Goal: Task Accomplishment & Management: Manage account settings

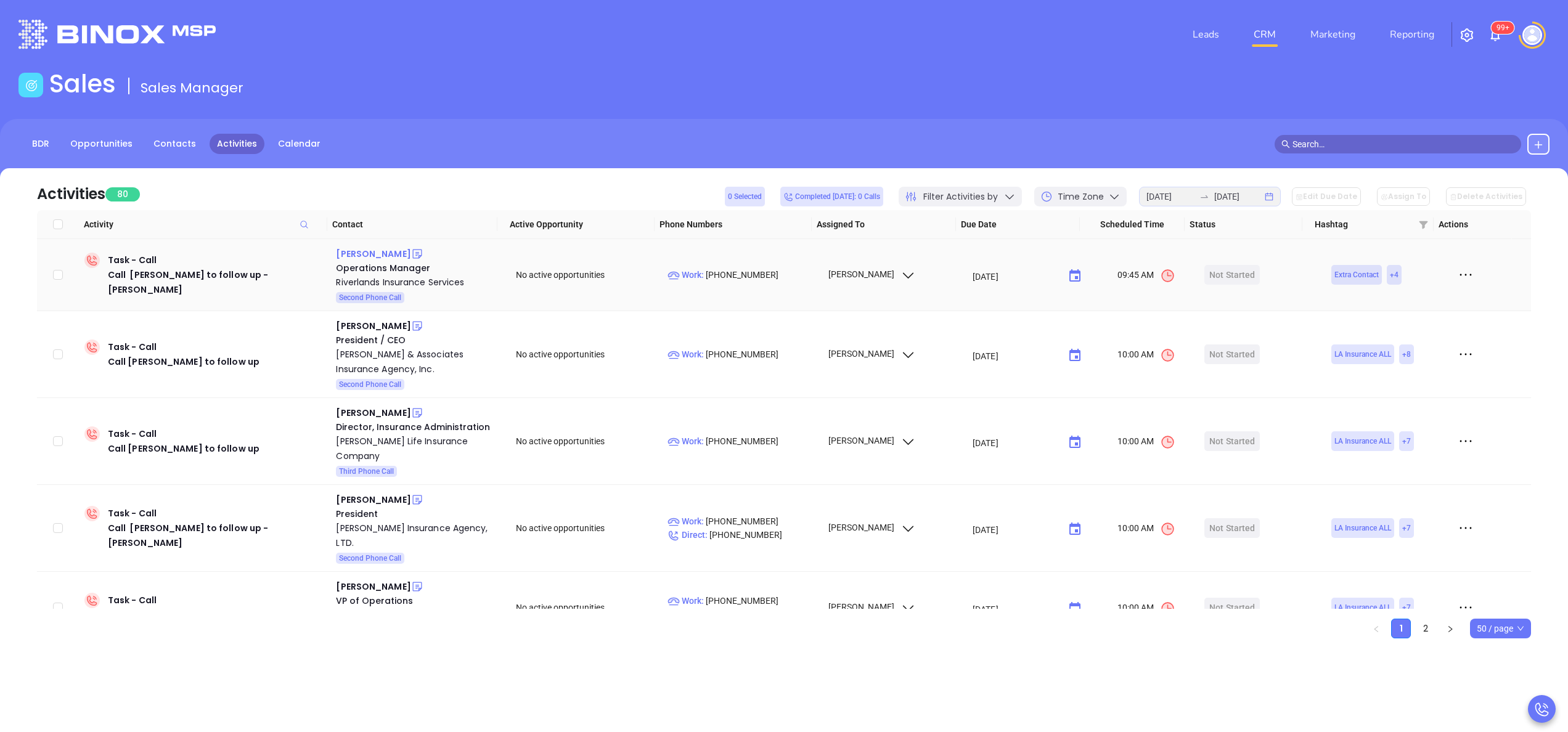
click at [373, 255] on div "[PERSON_NAME]" at bounding box center [373, 253] width 75 height 15
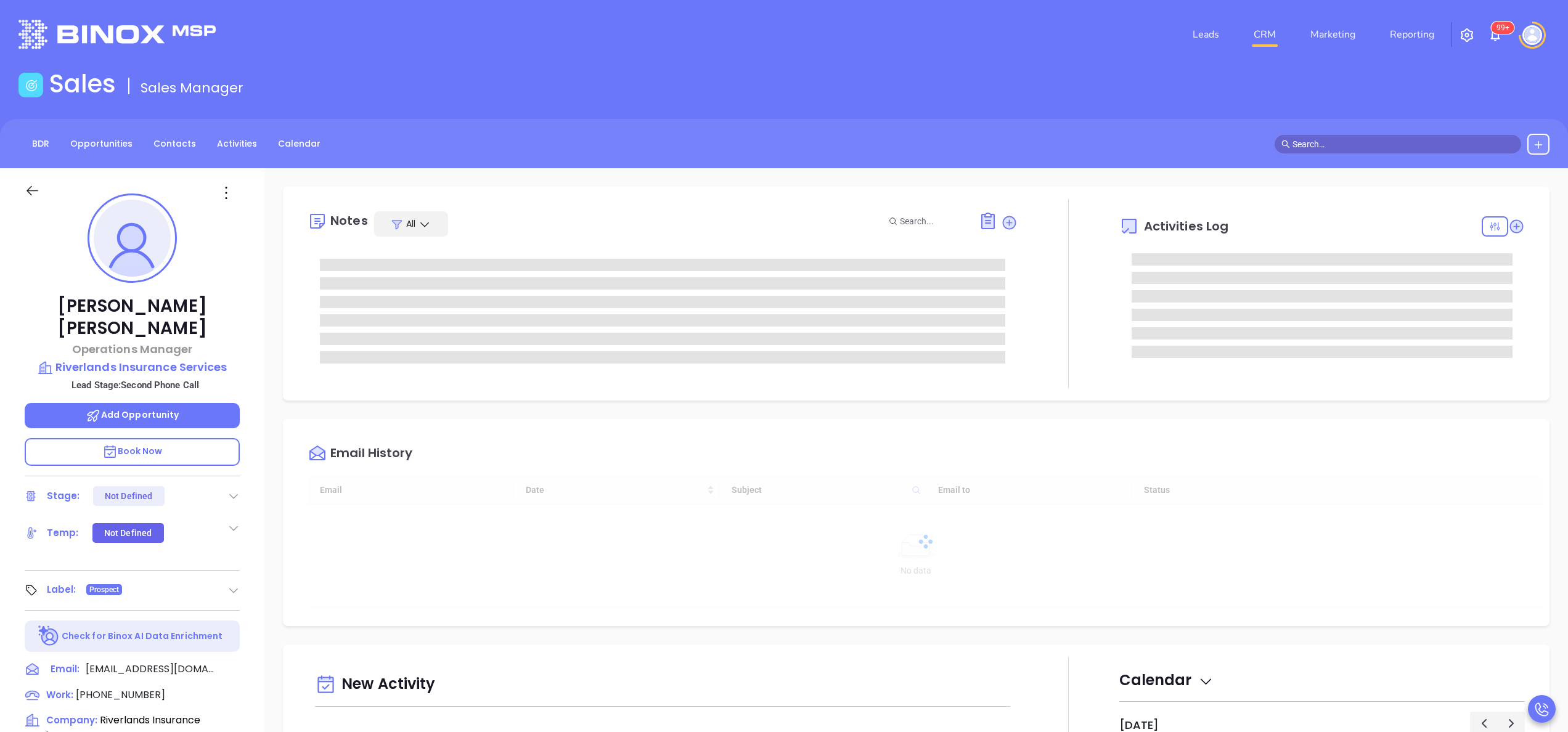
type input "[DATE]"
type input "[PERSON_NAME]"
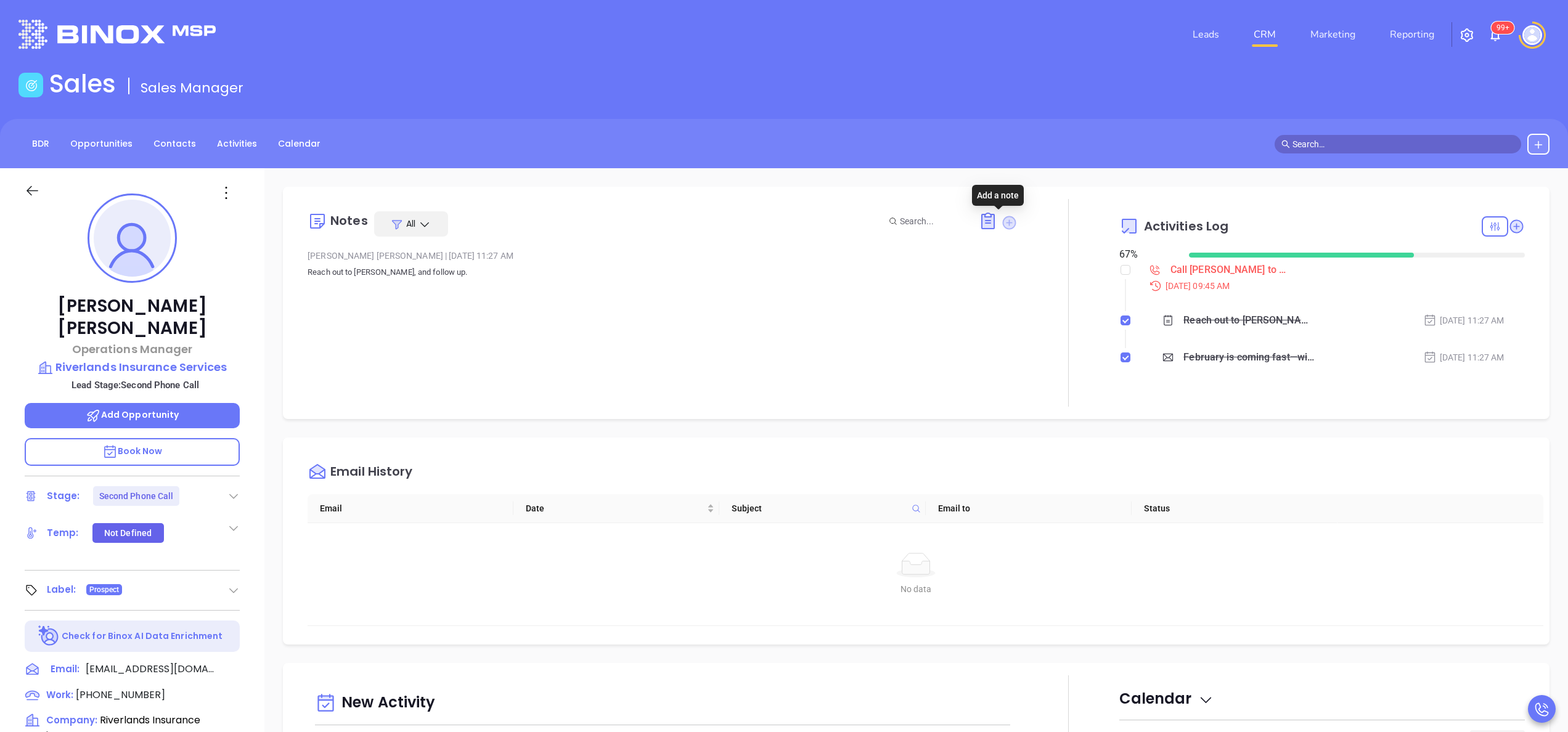
click at [1003, 227] on icon at bounding box center [1009, 222] width 14 height 14
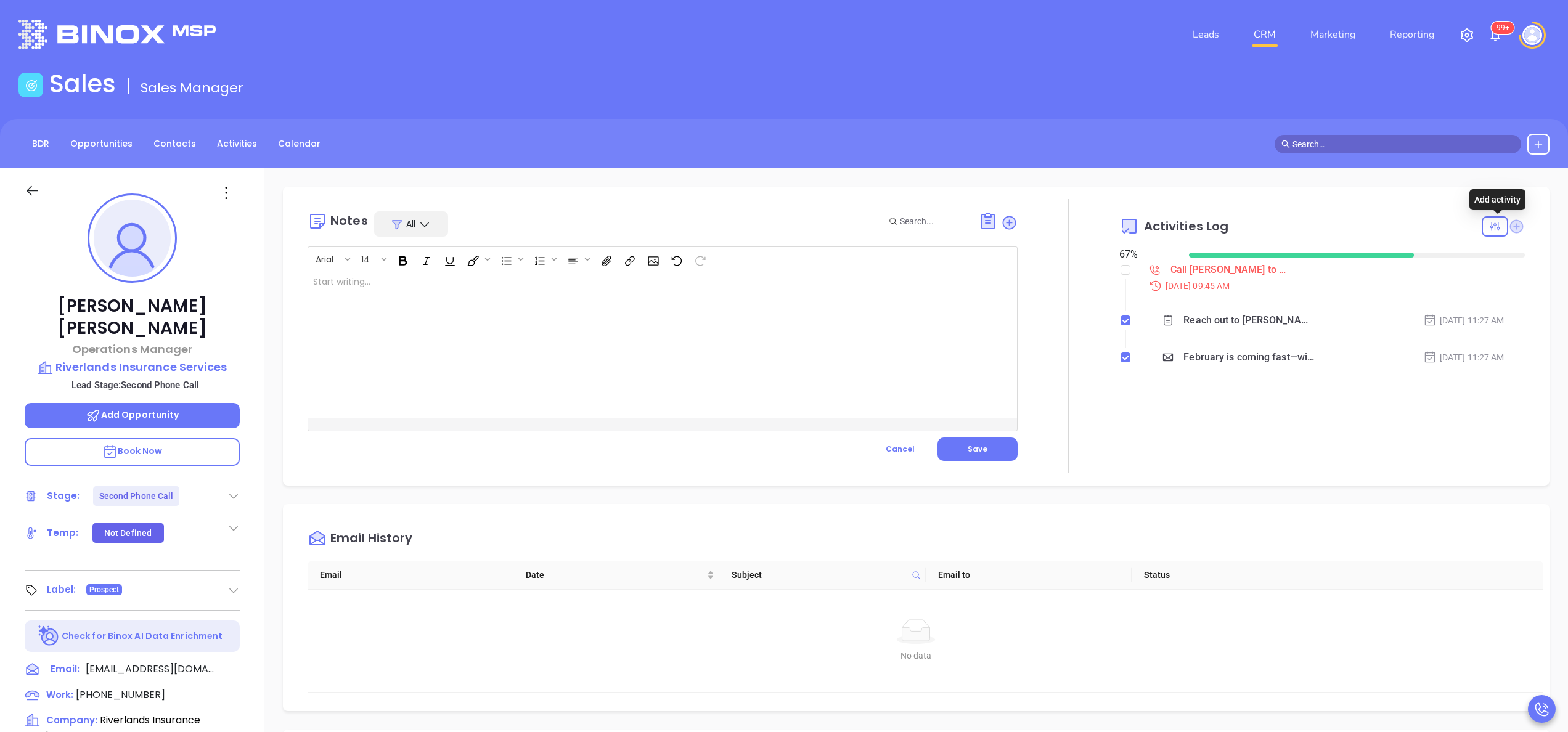
click at [1510, 228] on icon at bounding box center [1516, 226] width 14 height 14
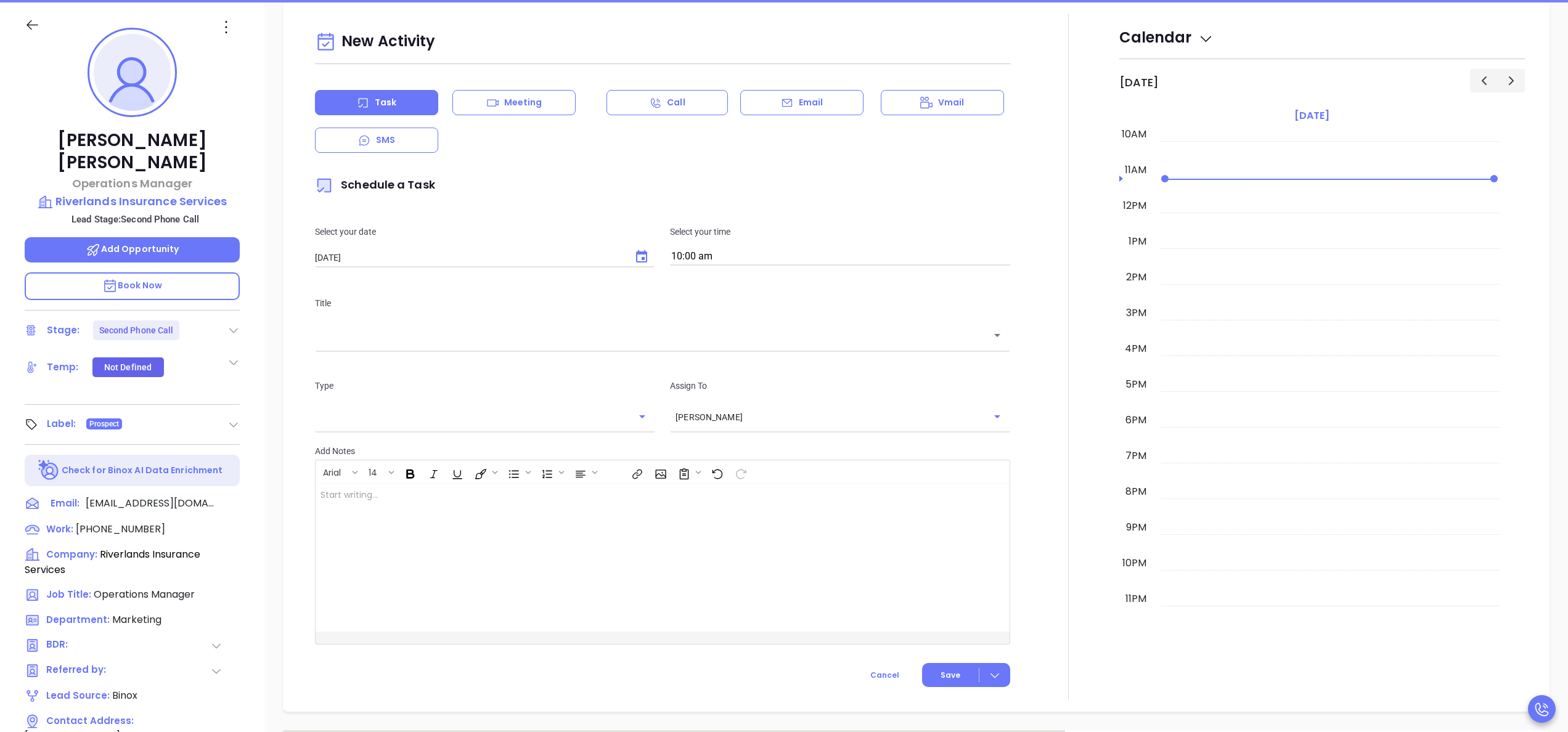
scroll to position [168, 0]
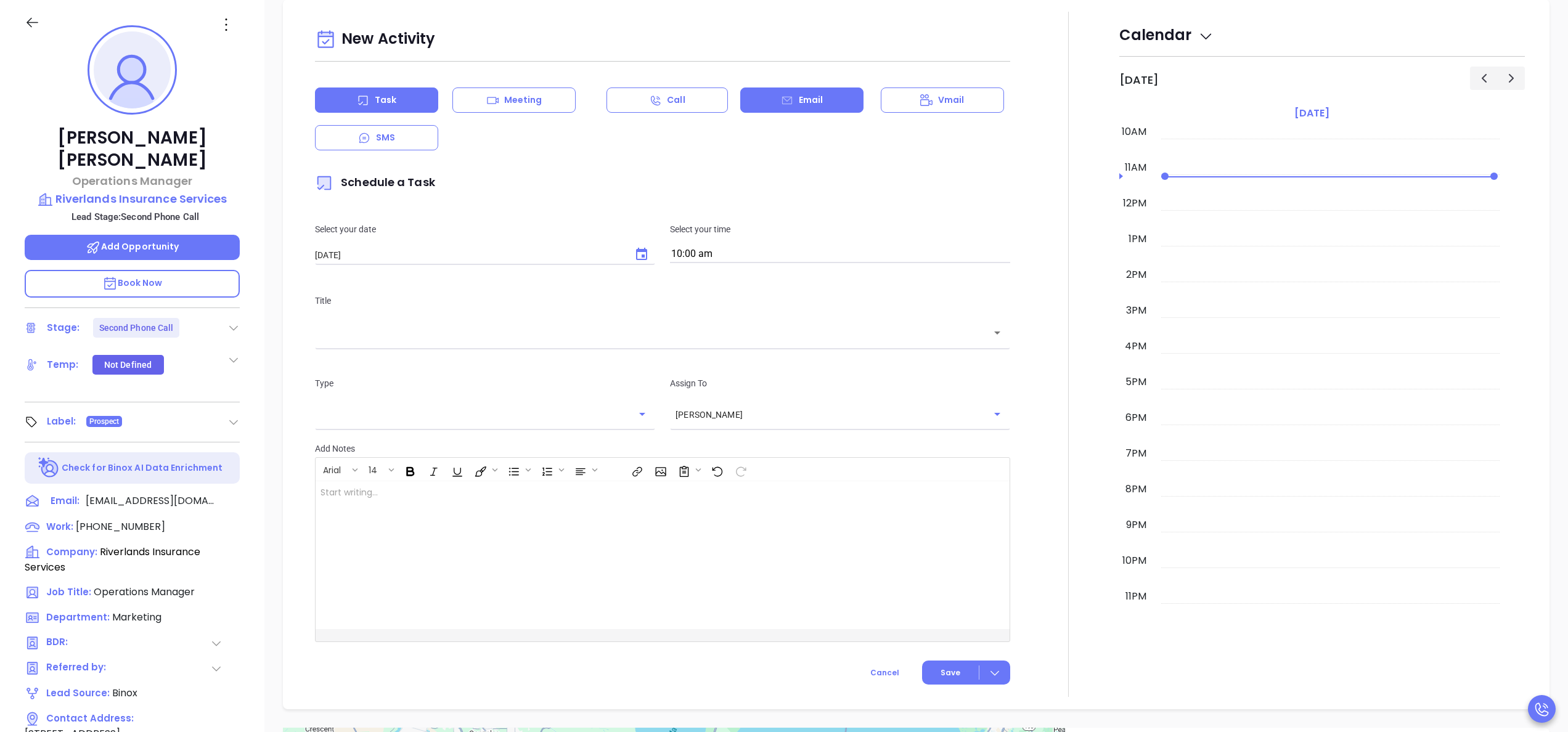
click at [782, 98] on icon at bounding box center [787, 100] width 10 height 8
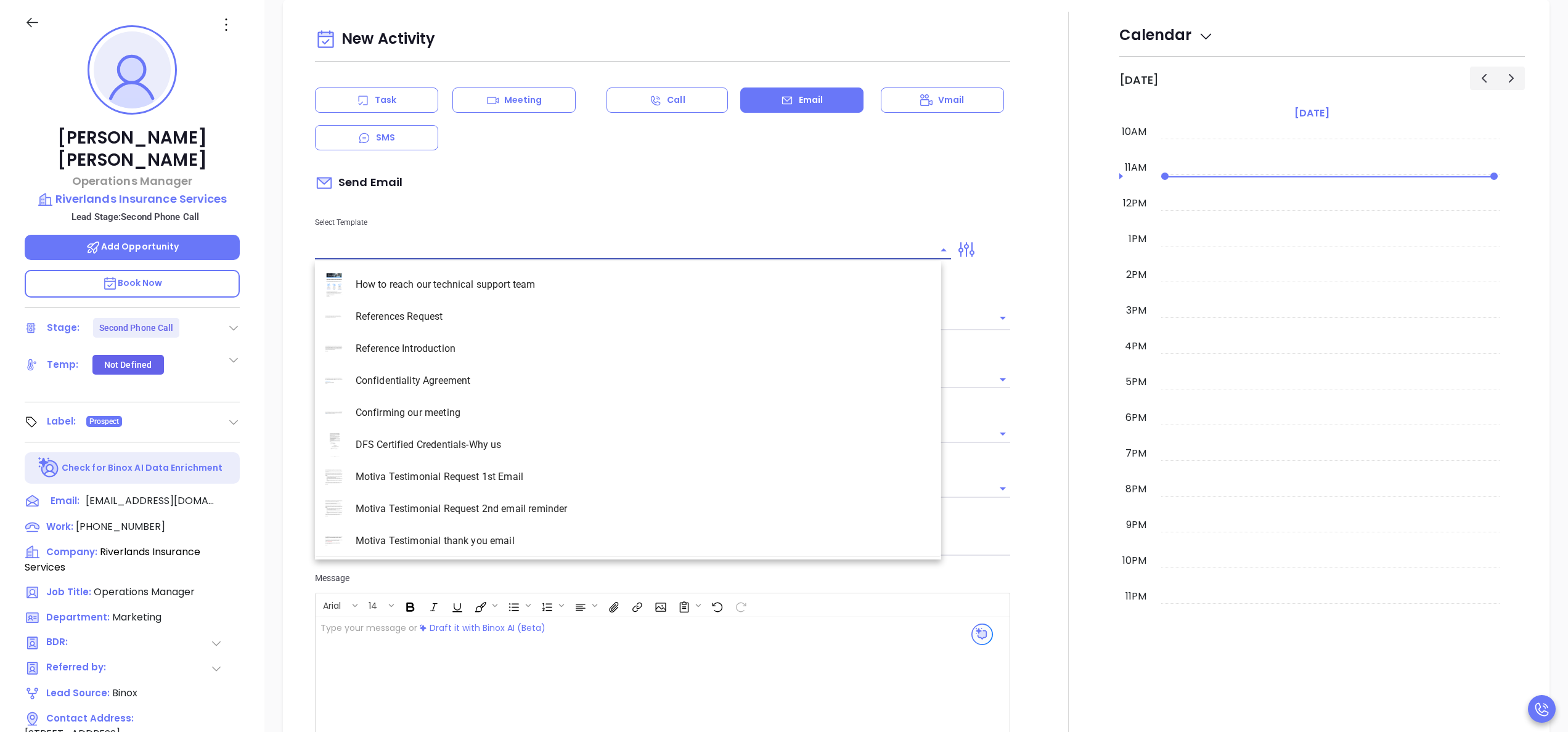
click at [395, 253] on input "text" at bounding box center [623, 250] width 617 height 18
type input "la"
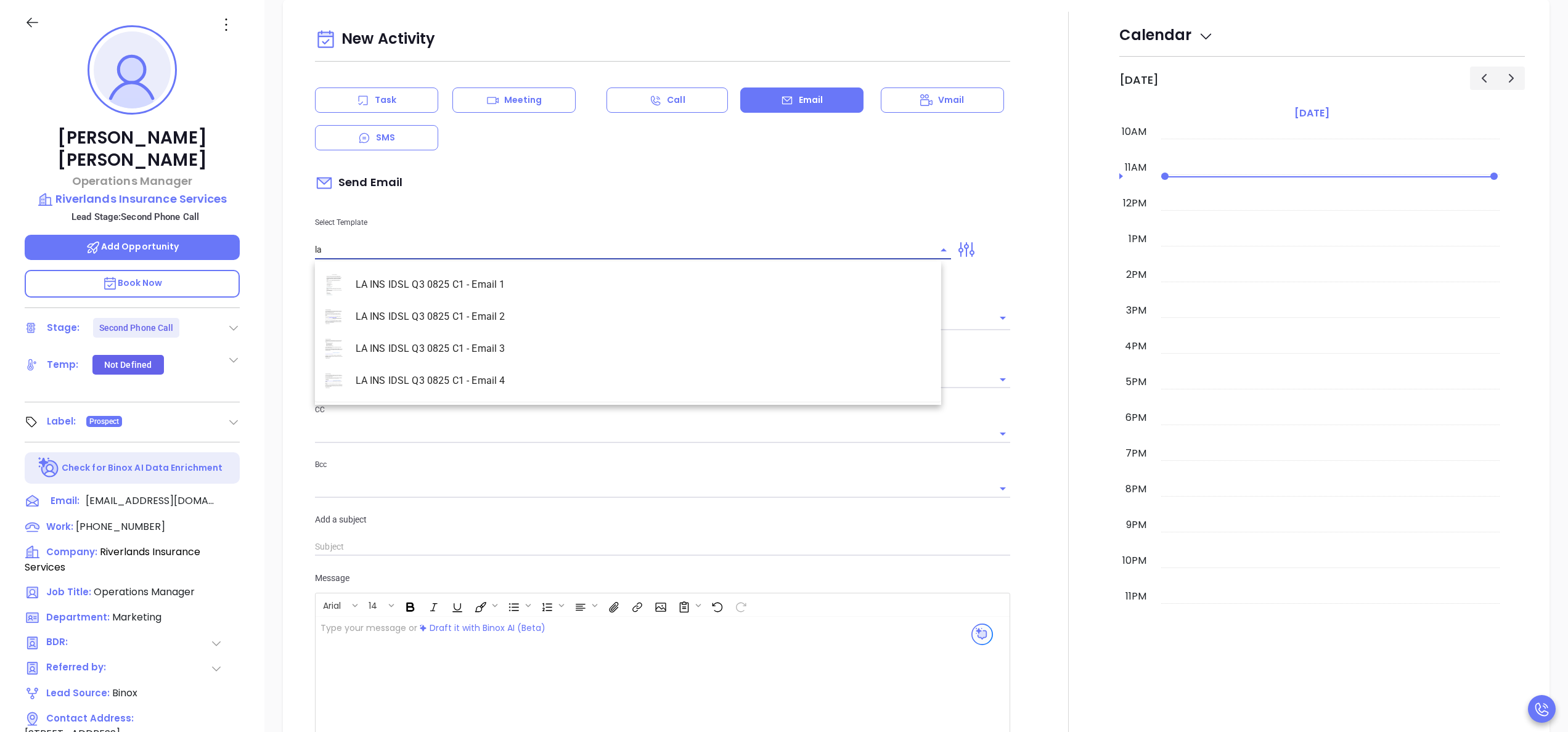
type input "[PERSON_NAME]"
click at [408, 277] on li "LA INS IDSL Q3 0825 C1 - Email 1" at bounding box center [628, 284] width 626 height 32
type input "LA INS IDSL Q3 0825 C1 - Email 1"
type input "[PERSON_NAME], did you know [US_STATE]'s Data Protection Law is now being enfor…"
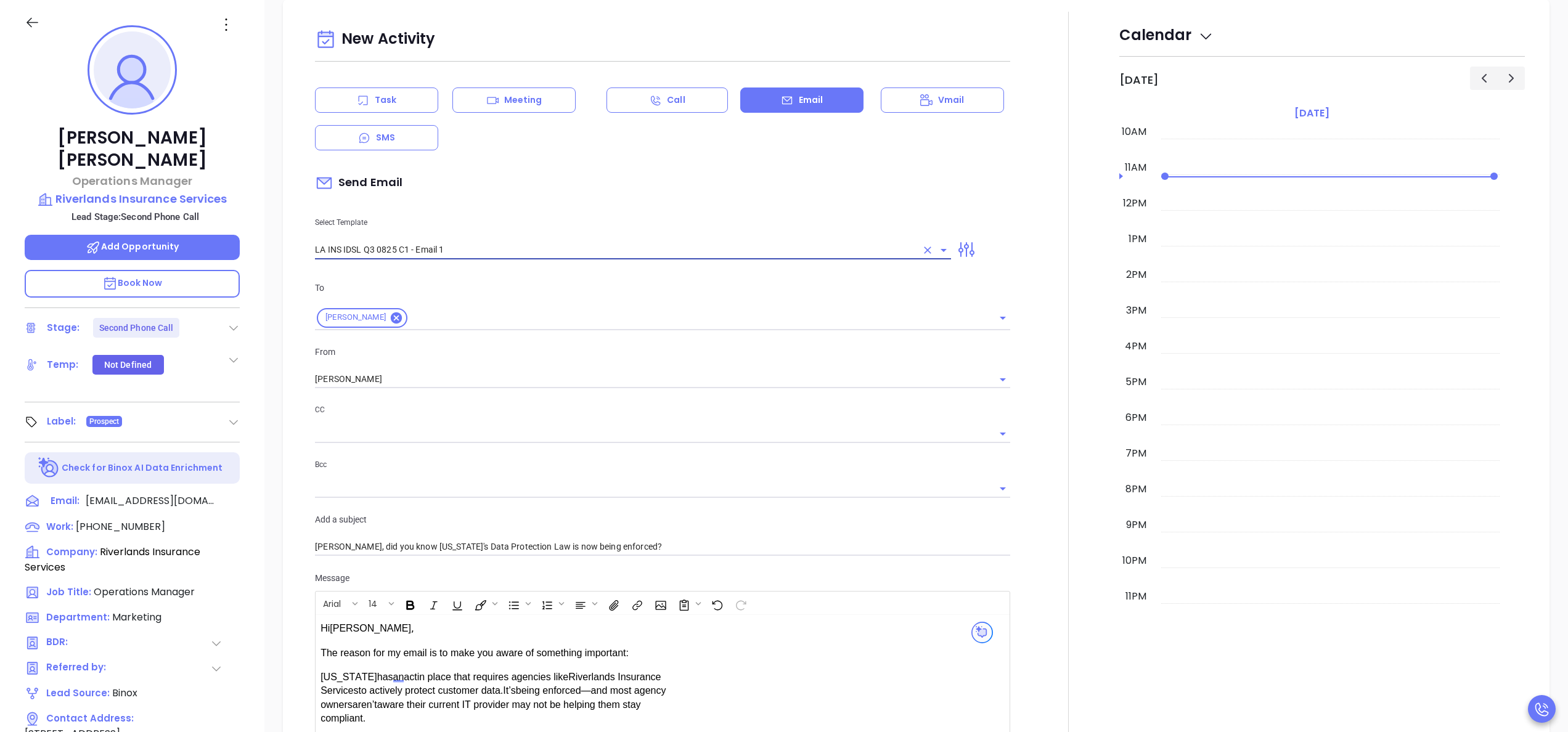
type input "LA INS IDSL Q3 0825 C1 - Email 1"
click at [1026, 472] on div at bounding box center [1068, 580] width 102 height 1138
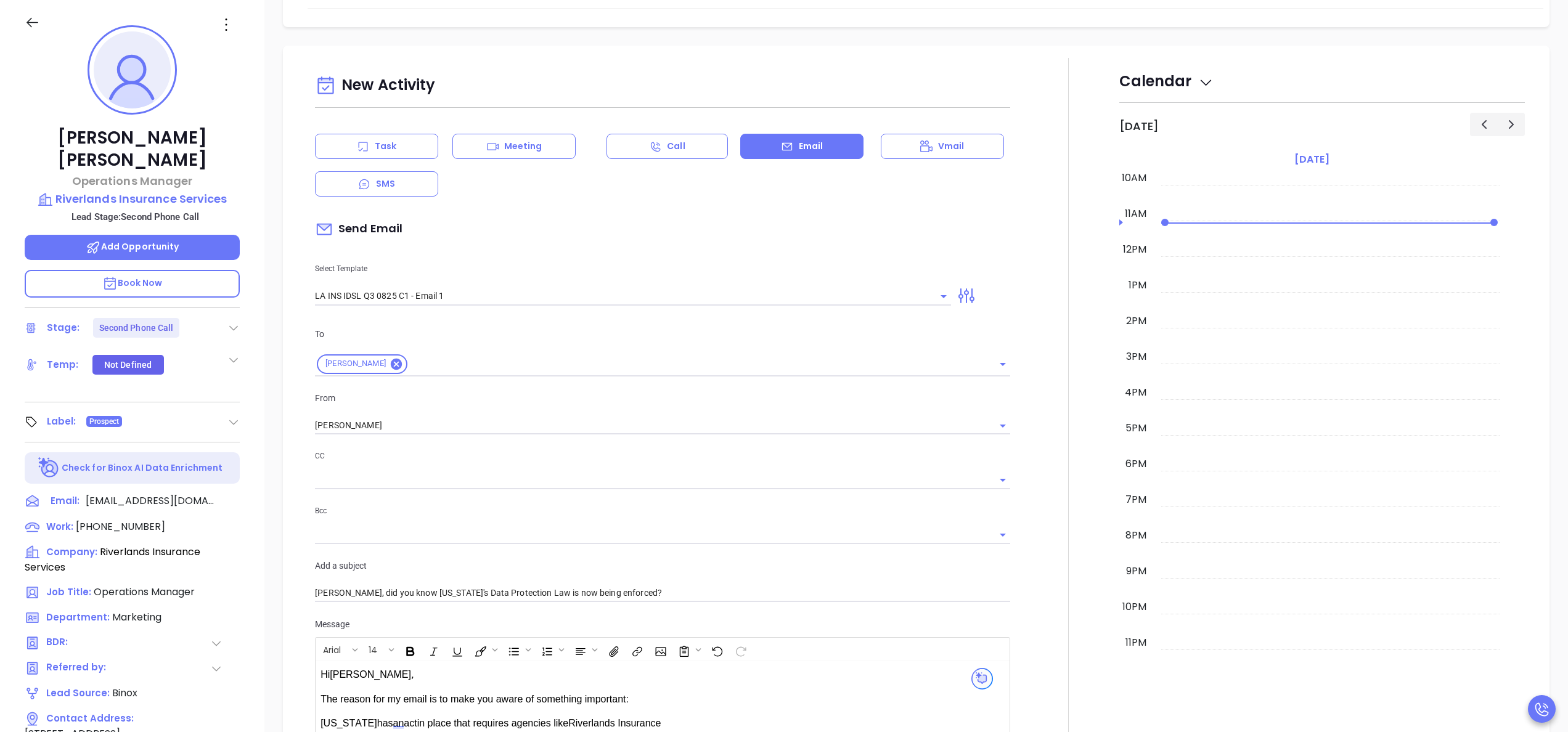
scroll to position [512, 0]
